Goal: Information Seeking & Learning: Learn about a topic

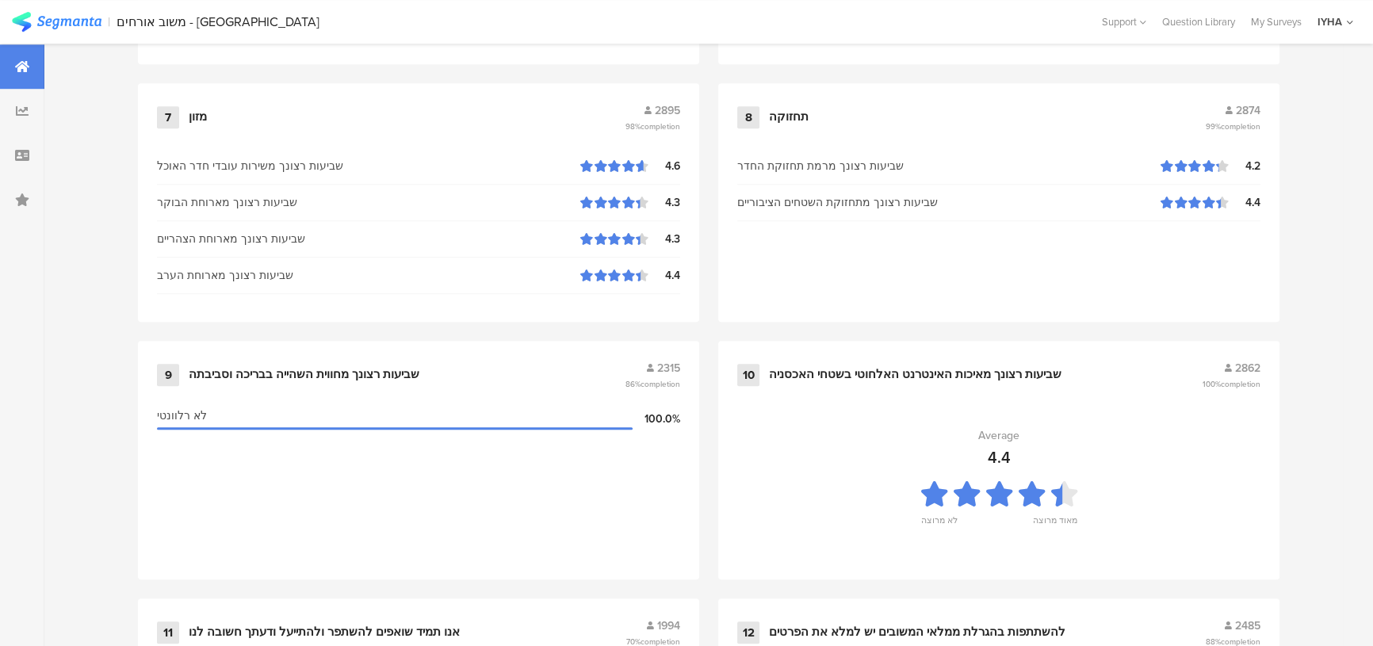
scroll to position [1656, 0]
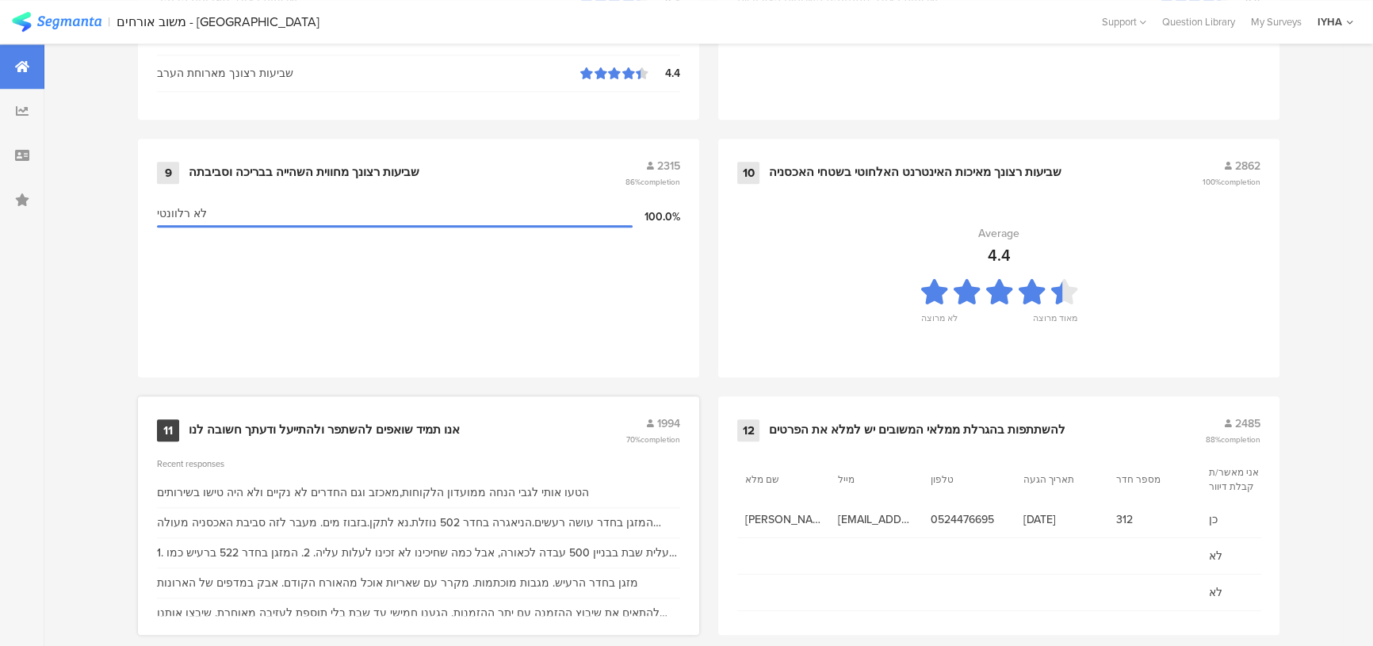
click at [220, 407] on div "11 אנו תמיד שואפים להשתפר ולהתייעל ודעתך חשובה לנו 1994 70% completion Recent r…" at bounding box center [418, 515] width 561 height 239
click at [242, 422] on div "אנו תמיד שואפים להשתפר ולהתייעל ודעתך חשובה לנו" at bounding box center [324, 430] width 271 height 16
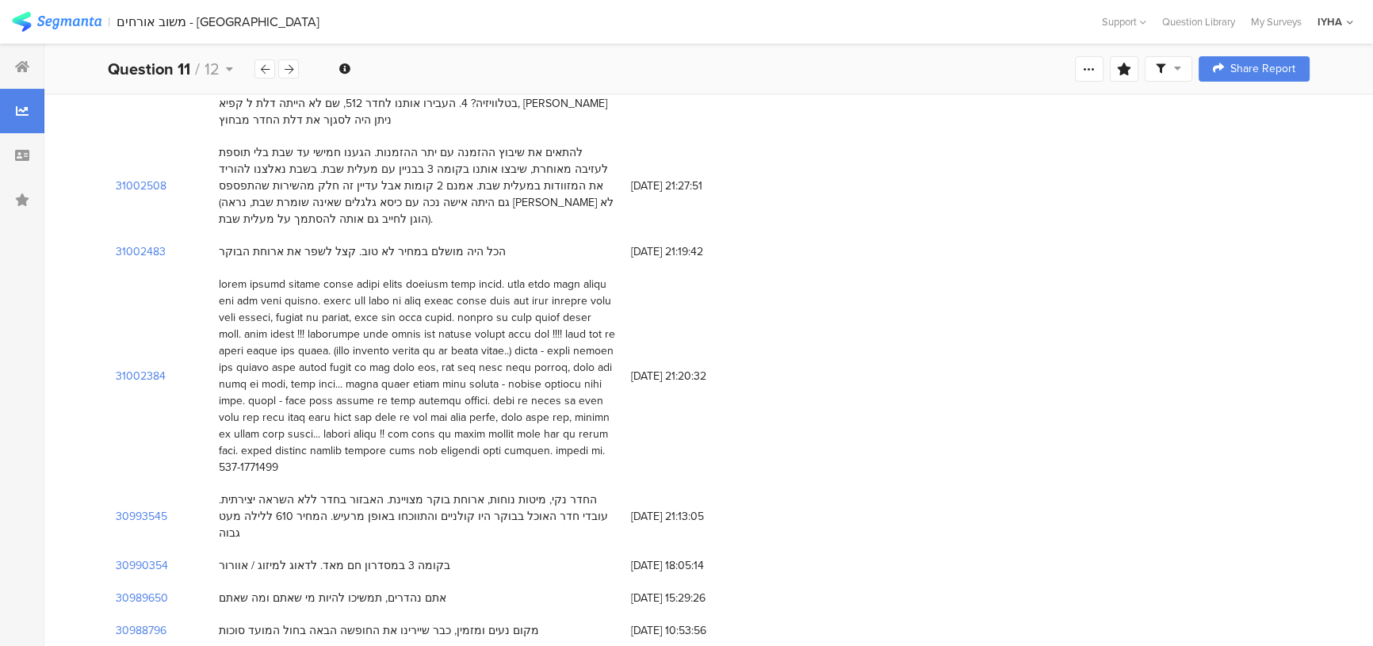
scroll to position [360, 0]
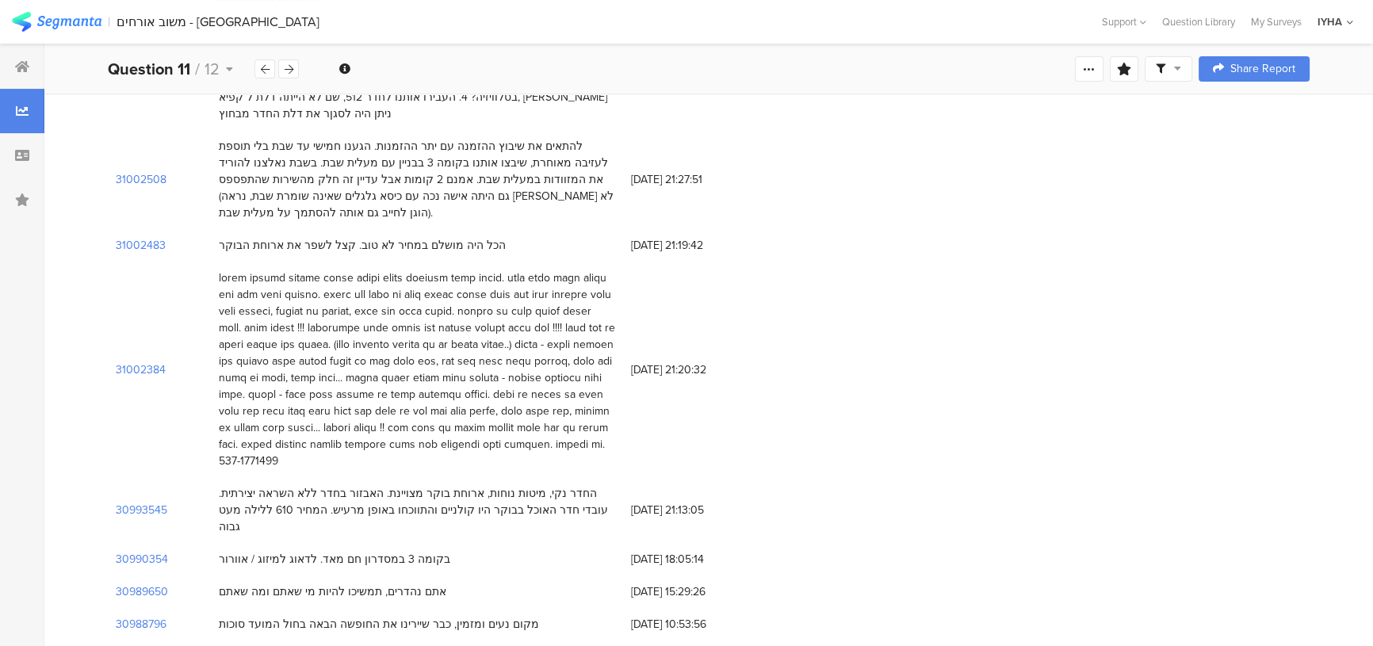
drag, startPoint x: 414, startPoint y: 238, endPoint x: 409, endPoint y: 245, distance: 9.0
click at [414, 269] on div at bounding box center [417, 369] width 396 height 200
drag, startPoint x: 563, startPoint y: 262, endPoint x: 542, endPoint y: 258, distance: 21.0
click at [542, 269] on div at bounding box center [417, 369] width 396 height 200
click at [594, 229] on div "הכל היה מושלם במחיר לא טוב. קצל לשפר את ארוחת הבוקר" at bounding box center [417, 245] width 412 height 32
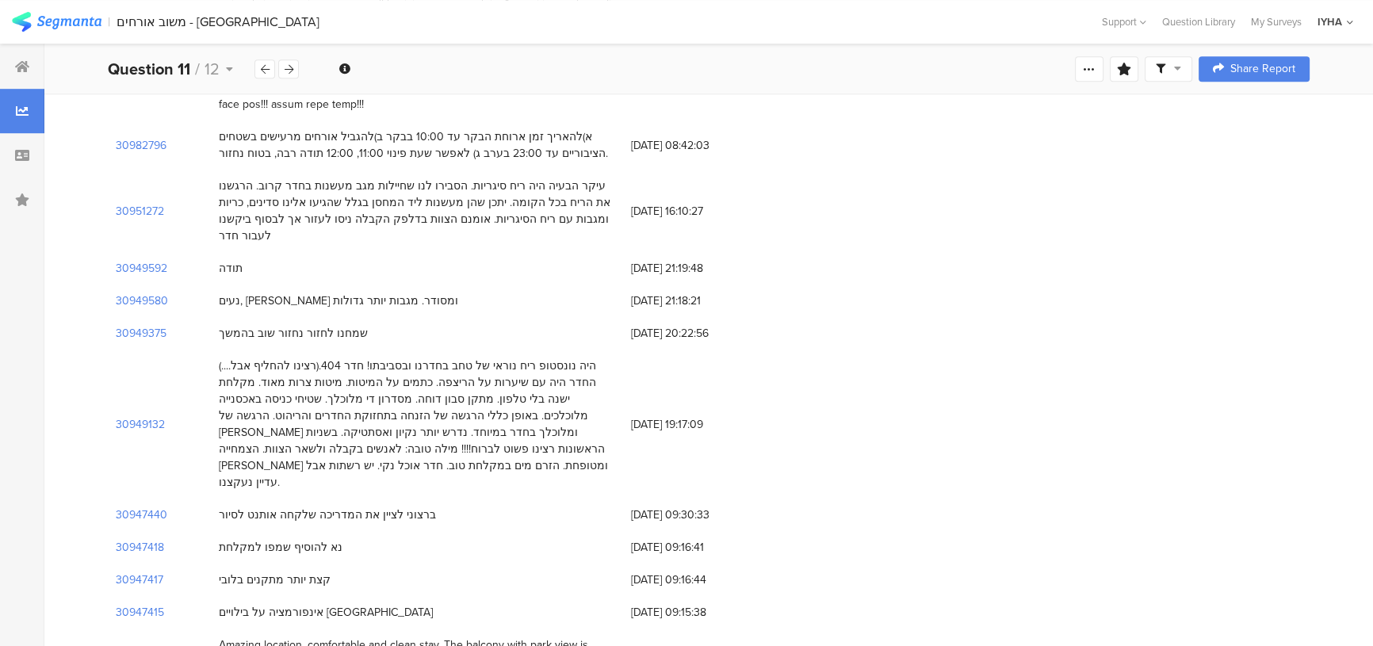
scroll to position [1152, 0]
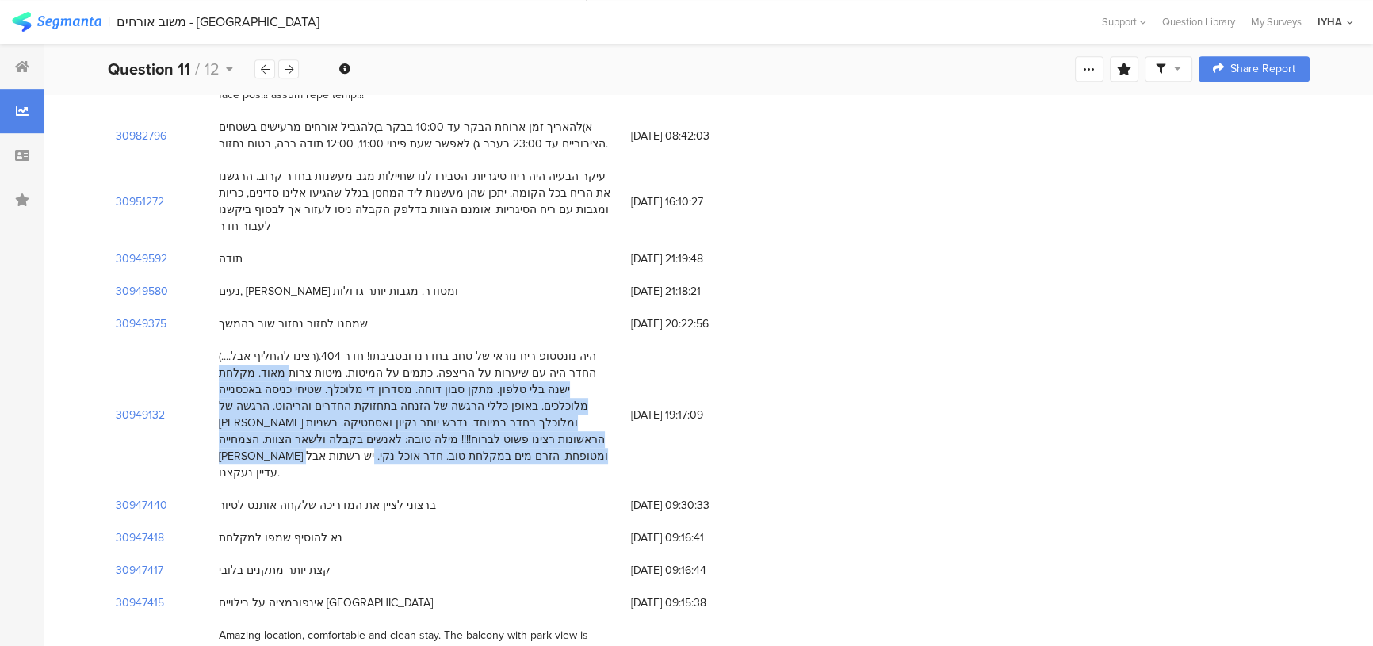
drag, startPoint x: 397, startPoint y: 296, endPoint x: 260, endPoint y: 375, distance: 158.0
click at [260, 375] on div "היה נונסטופ ריח נוראי של טחב בחדרנו ובסביבתו! חדר 404.(רצינו להחליף אבל....) הח…" at bounding box center [417, 414] width 396 height 133
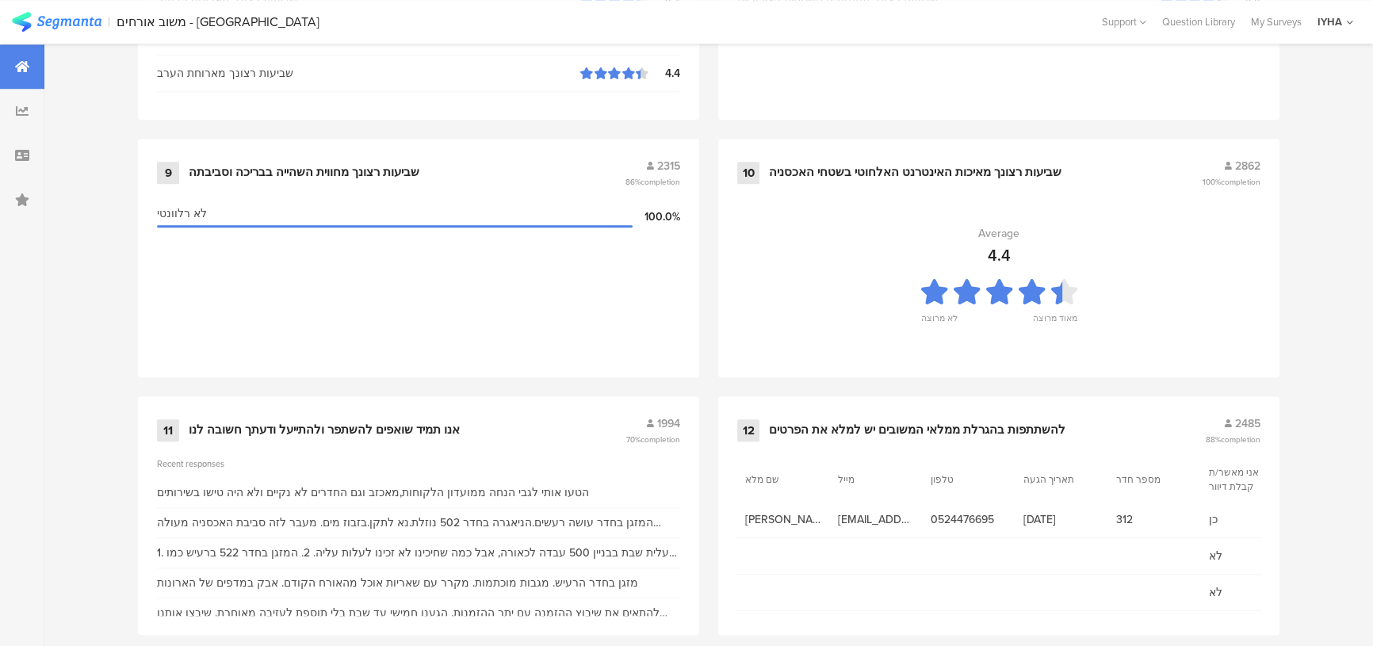
scroll to position [1676, 0]
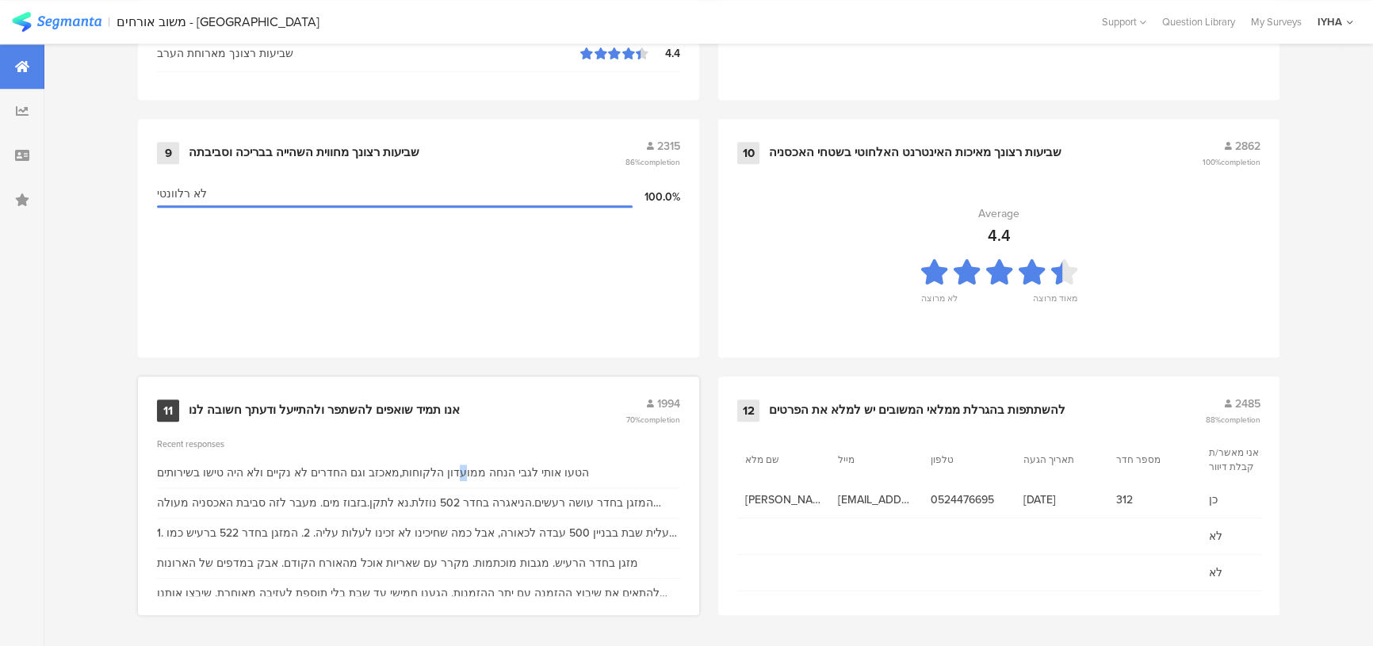
click at [479, 468] on div "הטעו אותי לגבי הנחה ממועדון הלקוחות,מאכזב וגם החדרים לא נקיים ולא היה טישו בשיר…" at bounding box center [373, 472] width 432 height 17
click at [369, 390] on div "11 אנו תמיד שואפים להשתפר ולהתייעל ודעתך חשובה לנו 1994 70% completion Recent r…" at bounding box center [418, 495] width 561 height 239
click at [392, 403] on div "אנו תמיד שואפים להשתפר ולהתייעל ודעתך חשובה לנו" at bounding box center [324, 411] width 271 height 16
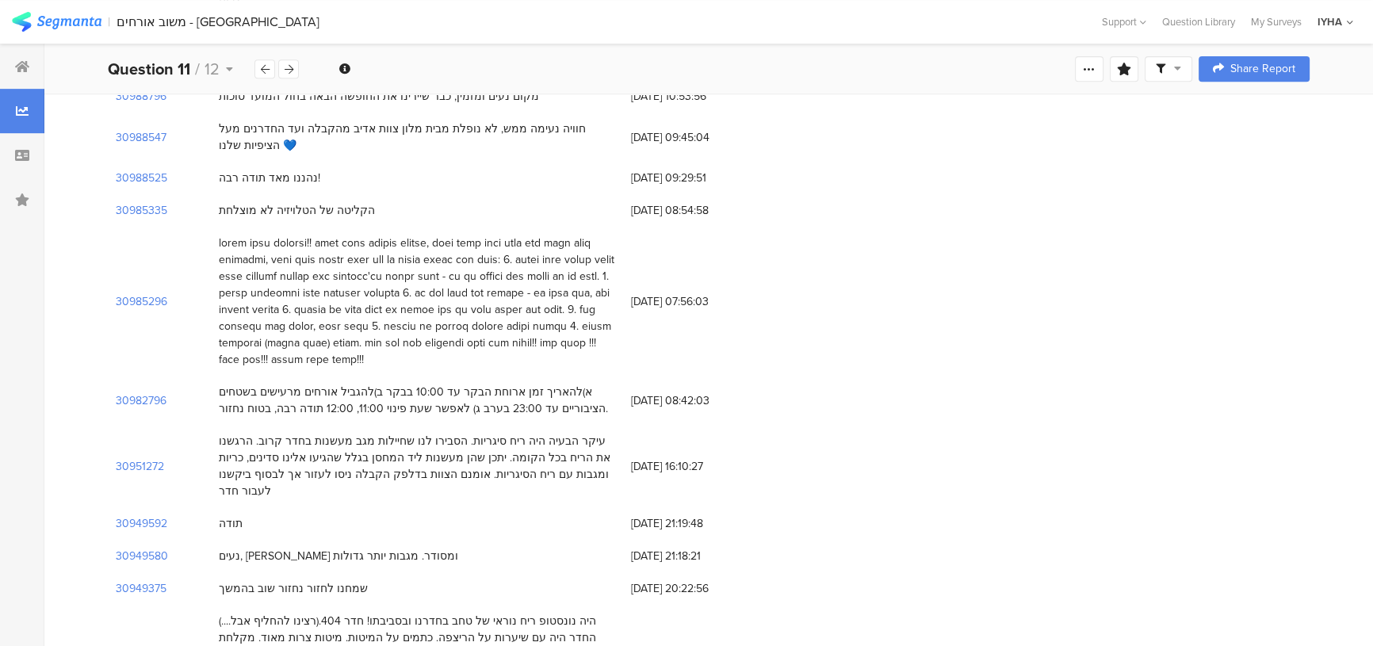
scroll to position [793, 0]
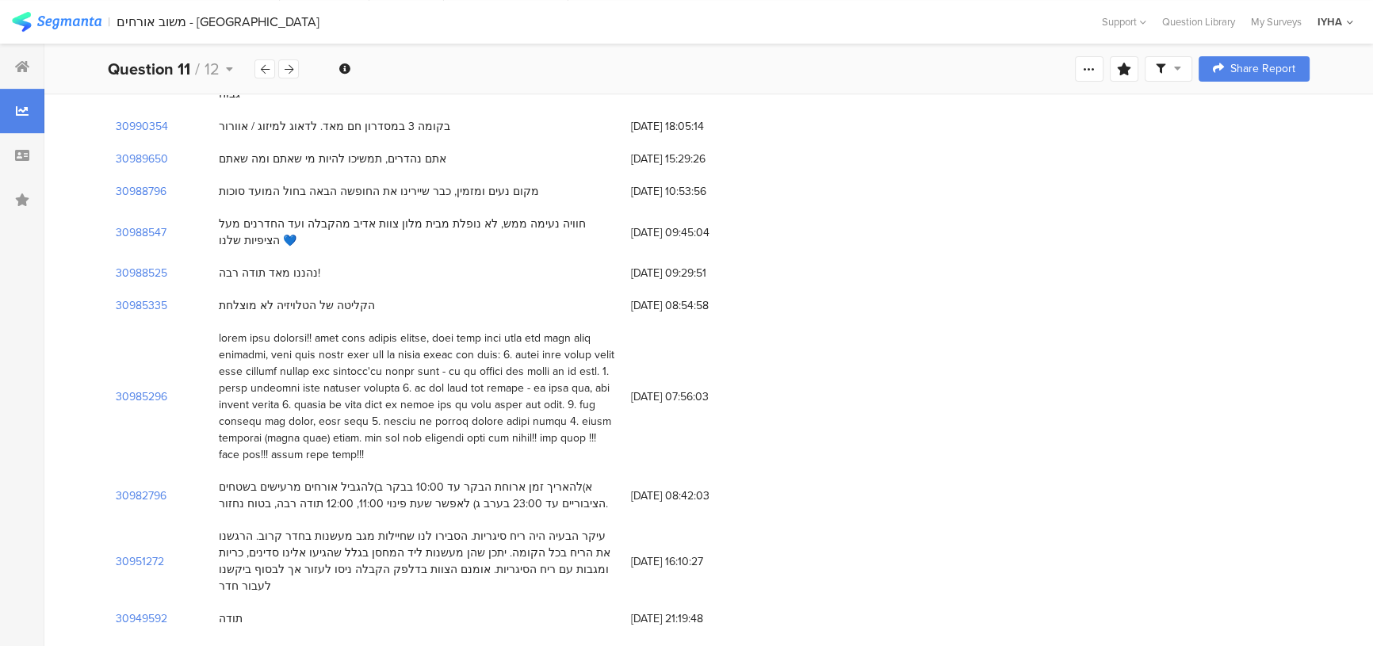
drag, startPoint x: 568, startPoint y: 483, endPoint x: 248, endPoint y: 516, distance: 321.8
click at [231, 531] on div "עיקר הבעיה היה ריח סיגריות. הסבירו לנו שחיילות מגב מעשנות בחדר קרוב. הרגשנו את …" at bounding box center [417, 561] width 412 height 82
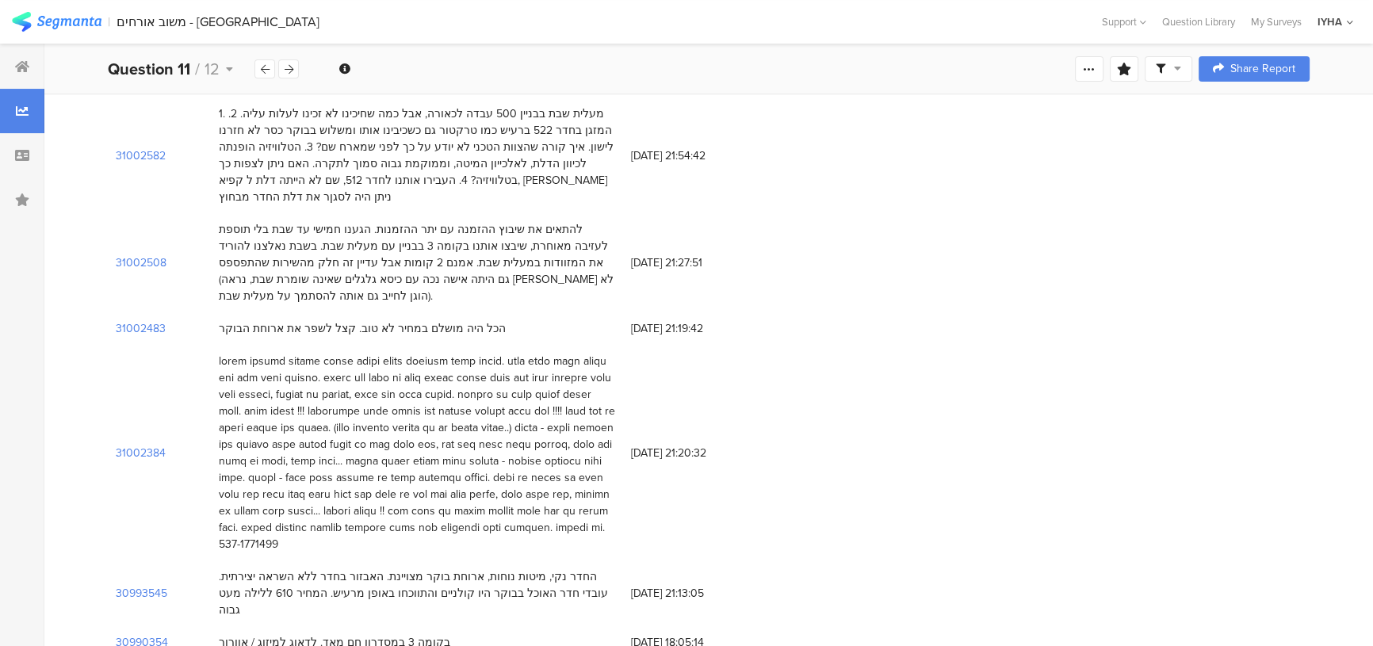
scroll to position [288, 0]
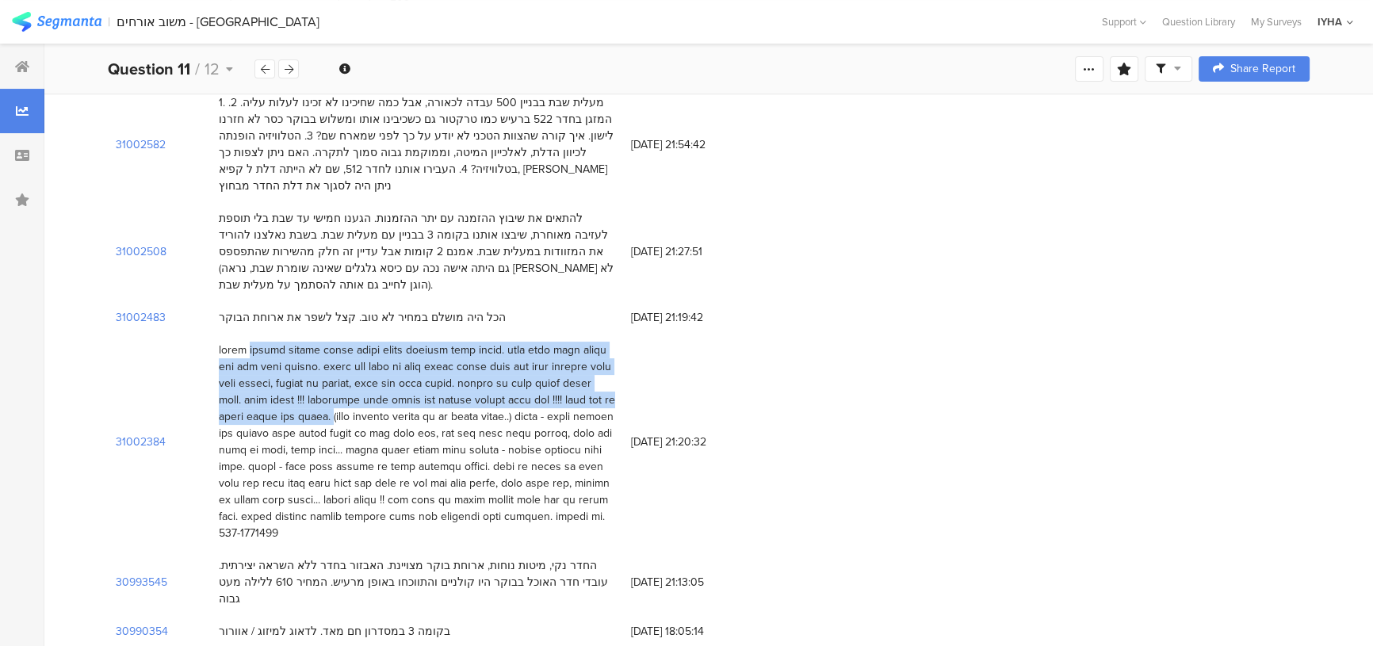
drag, startPoint x: 594, startPoint y: 311, endPoint x: 516, endPoint y: 387, distance: 109.3
click at [518, 387] on div at bounding box center [417, 442] width 396 height 200
click at [449, 342] on div at bounding box center [417, 442] width 396 height 200
